Goal: Find specific page/section: Find specific page/section

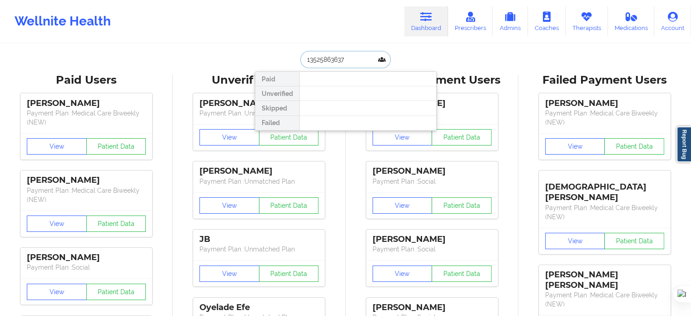
drag, startPoint x: 349, startPoint y: 56, endPoint x: 222, endPoint y: 59, distance: 126.7
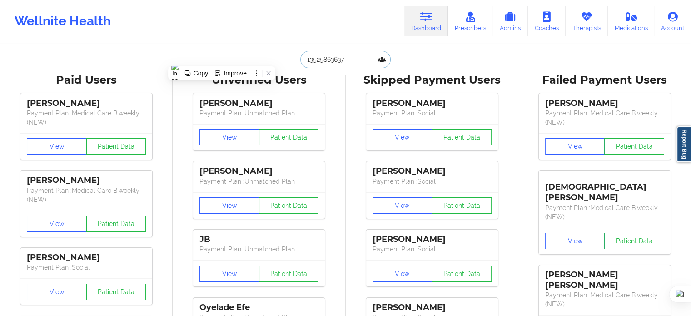
paste input "[PERSON_NAME]"
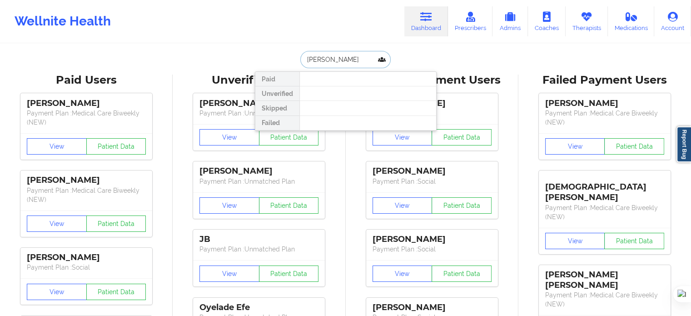
drag, startPoint x: 330, startPoint y: 59, endPoint x: 216, endPoint y: 59, distance: 114.0
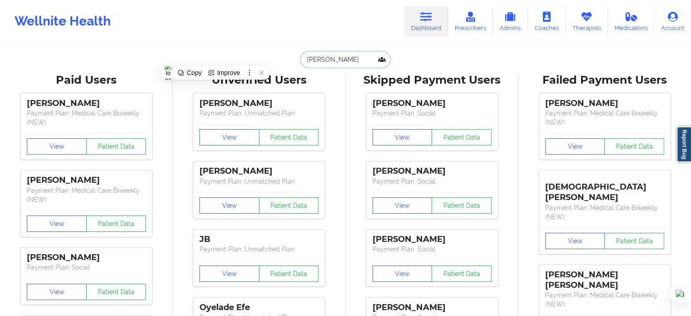
type input "Bordeux"
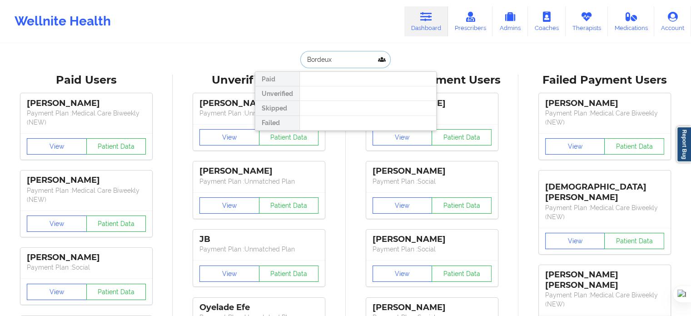
drag, startPoint x: 339, startPoint y: 59, endPoint x: 235, endPoint y: 63, distance: 103.6
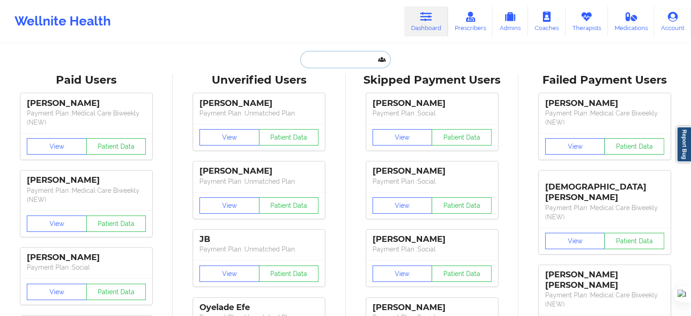
click at [353, 61] on input "text" at bounding box center [345, 59] width 90 height 17
paste input "[PERSON_NAME]"
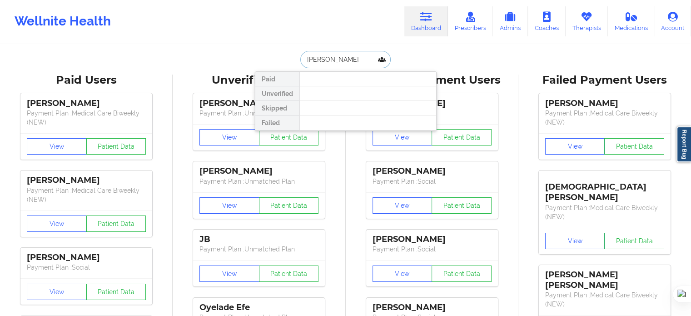
drag, startPoint x: 326, startPoint y: 59, endPoint x: 251, endPoint y: 59, distance: 74.9
click at [341, 65] on input "Fedunack" at bounding box center [345, 59] width 90 height 17
drag, startPoint x: 332, startPoint y: 65, endPoint x: 247, endPoint y: 70, distance: 84.6
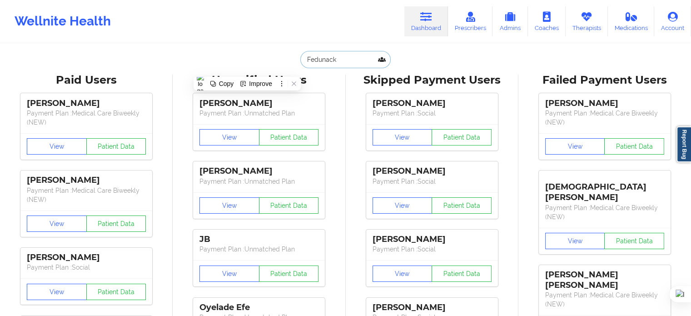
paste input "[PHONE_NUMBER]"
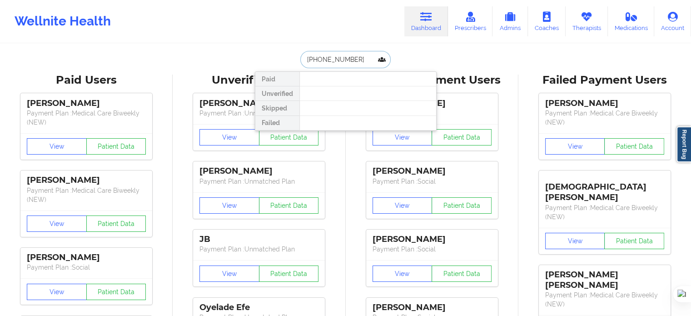
click at [313, 61] on input "[PHONE_NUMBER]" at bounding box center [345, 59] width 90 height 17
click at [320, 60] on input "[PHONE_NUMBER]" at bounding box center [345, 59] width 90 height 17
click at [333, 59] on input "1352586-3637" at bounding box center [345, 59] width 90 height 17
type input "13525863637"
